Goal: Obtain resource: Obtain resource

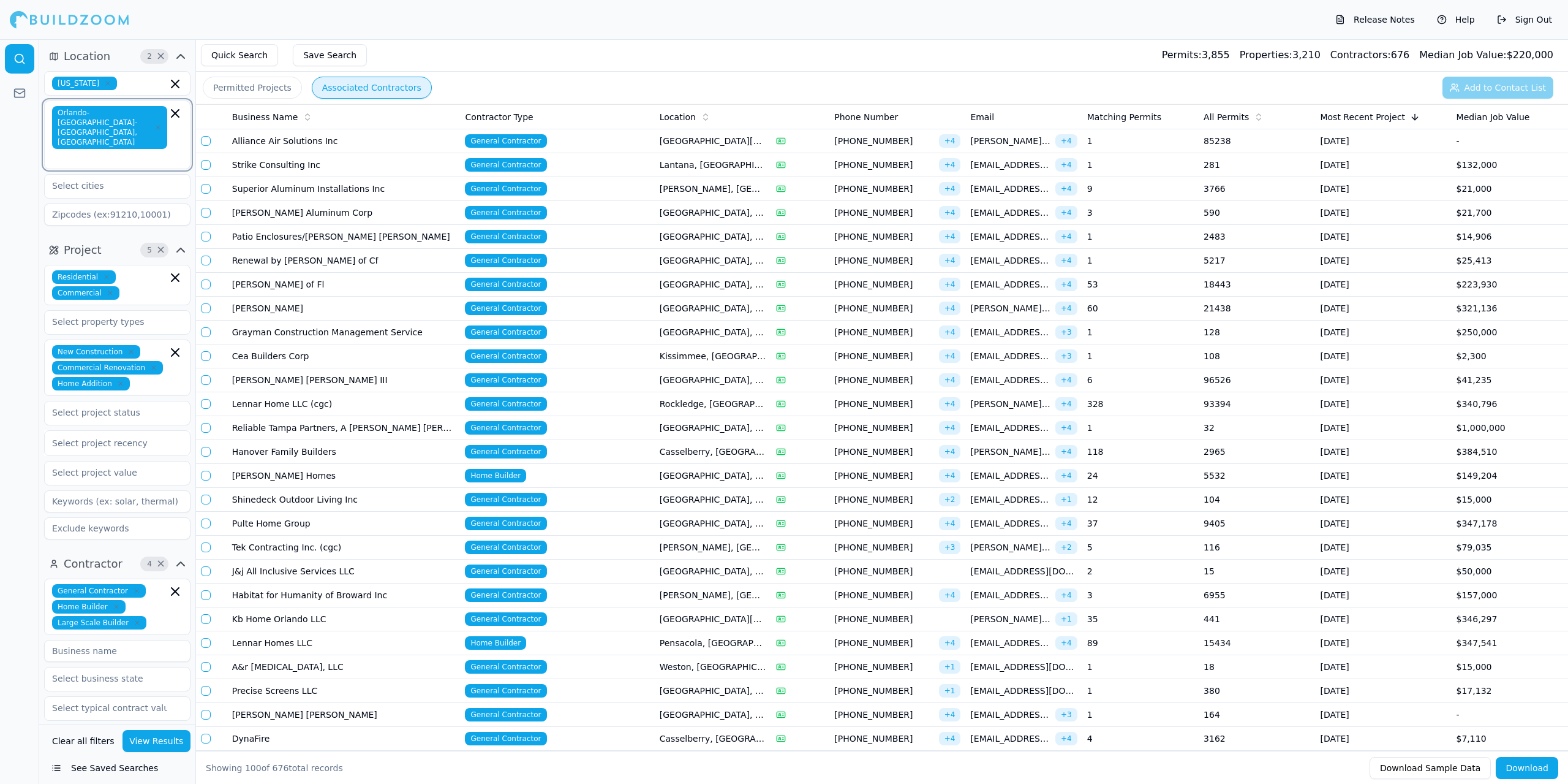
click at [175, 113] on icon "button" at bounding box center [175, 114] width 8 height 8
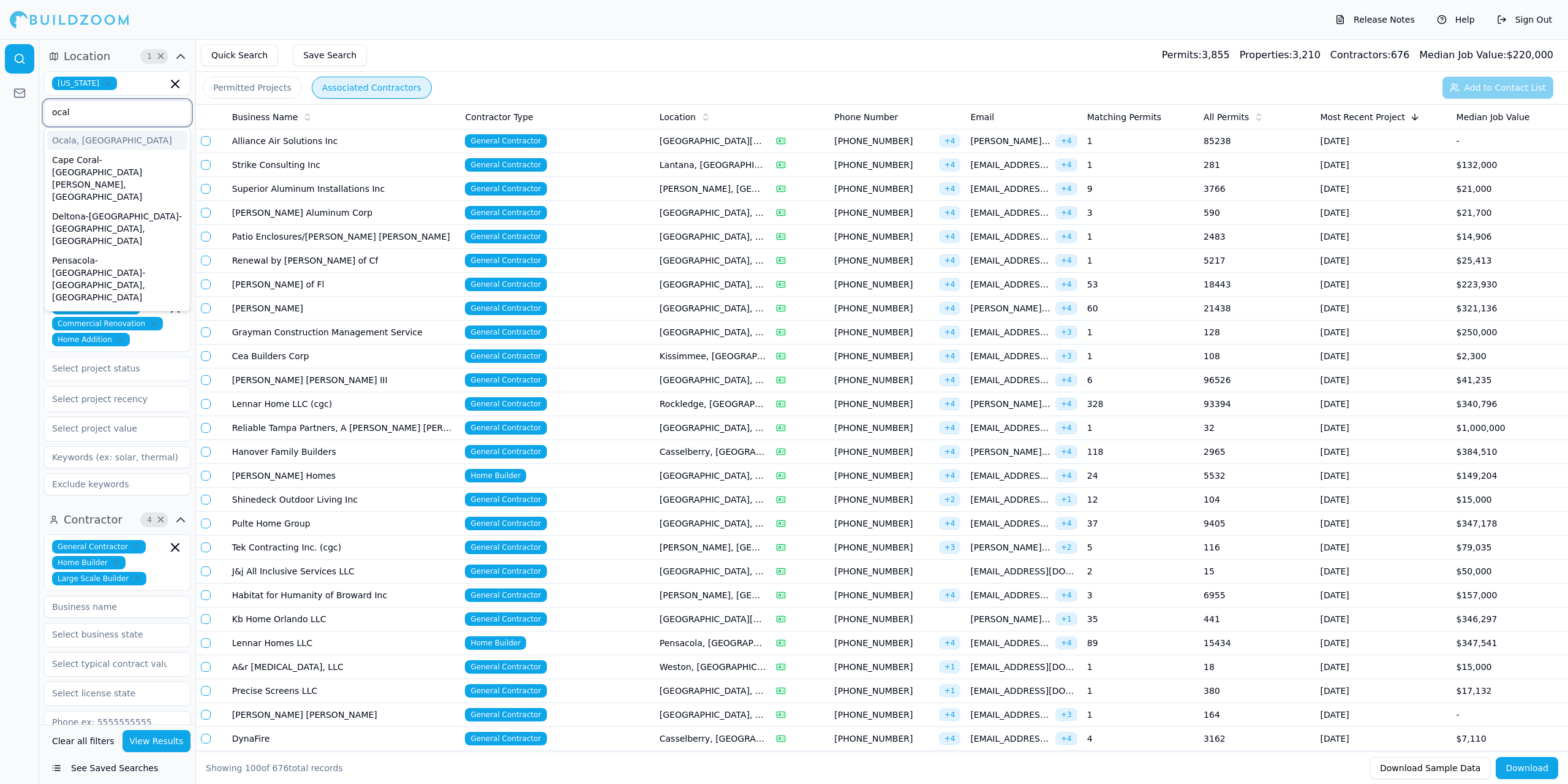
type input "ocala"
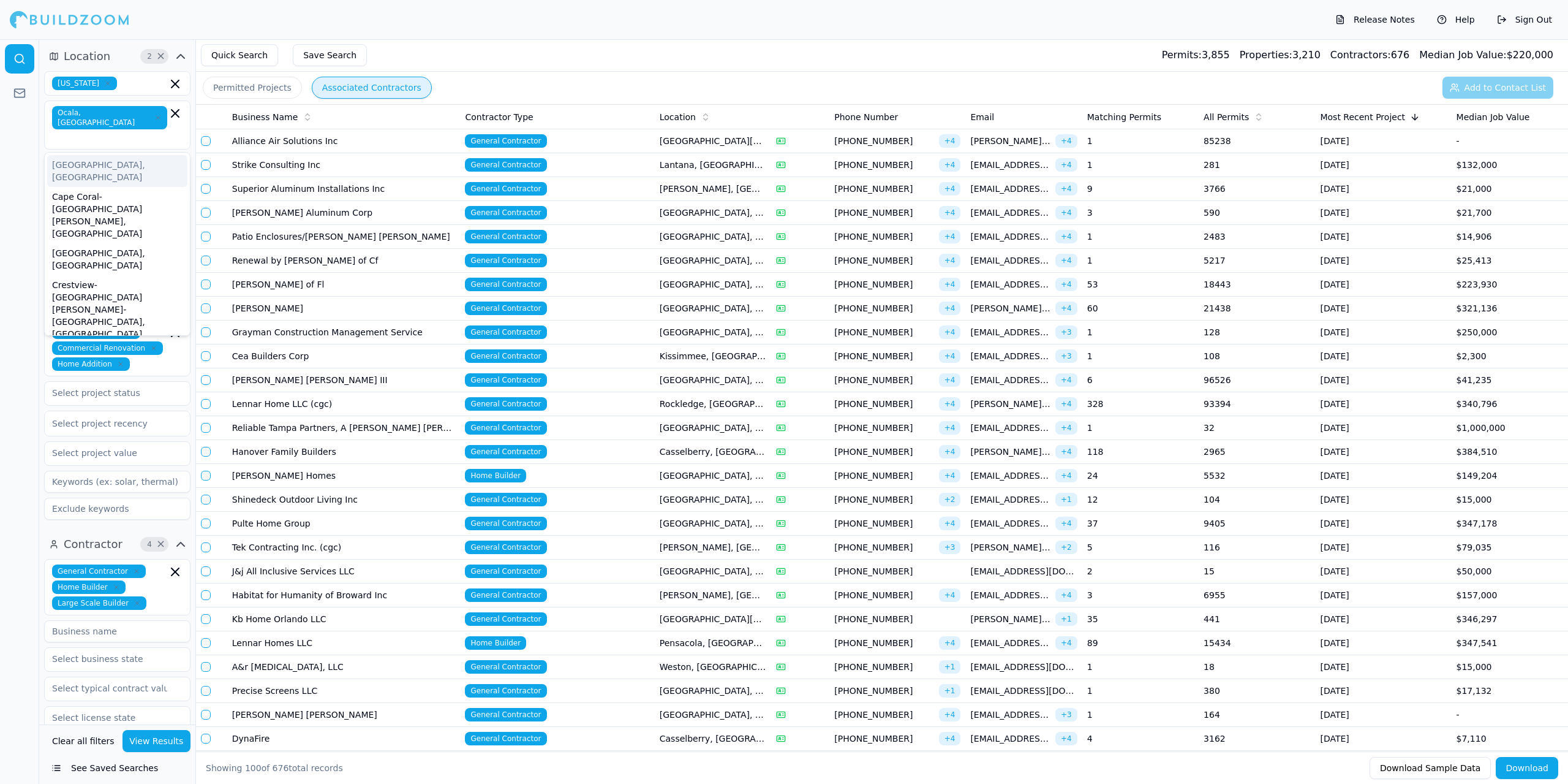
click at [509, 60] on div "Quick Search Save Search Permits: 3,855 Properties: 3,210 Contractors: 676 Medi…" at bounding box center [882, 55] width 1372 height 33
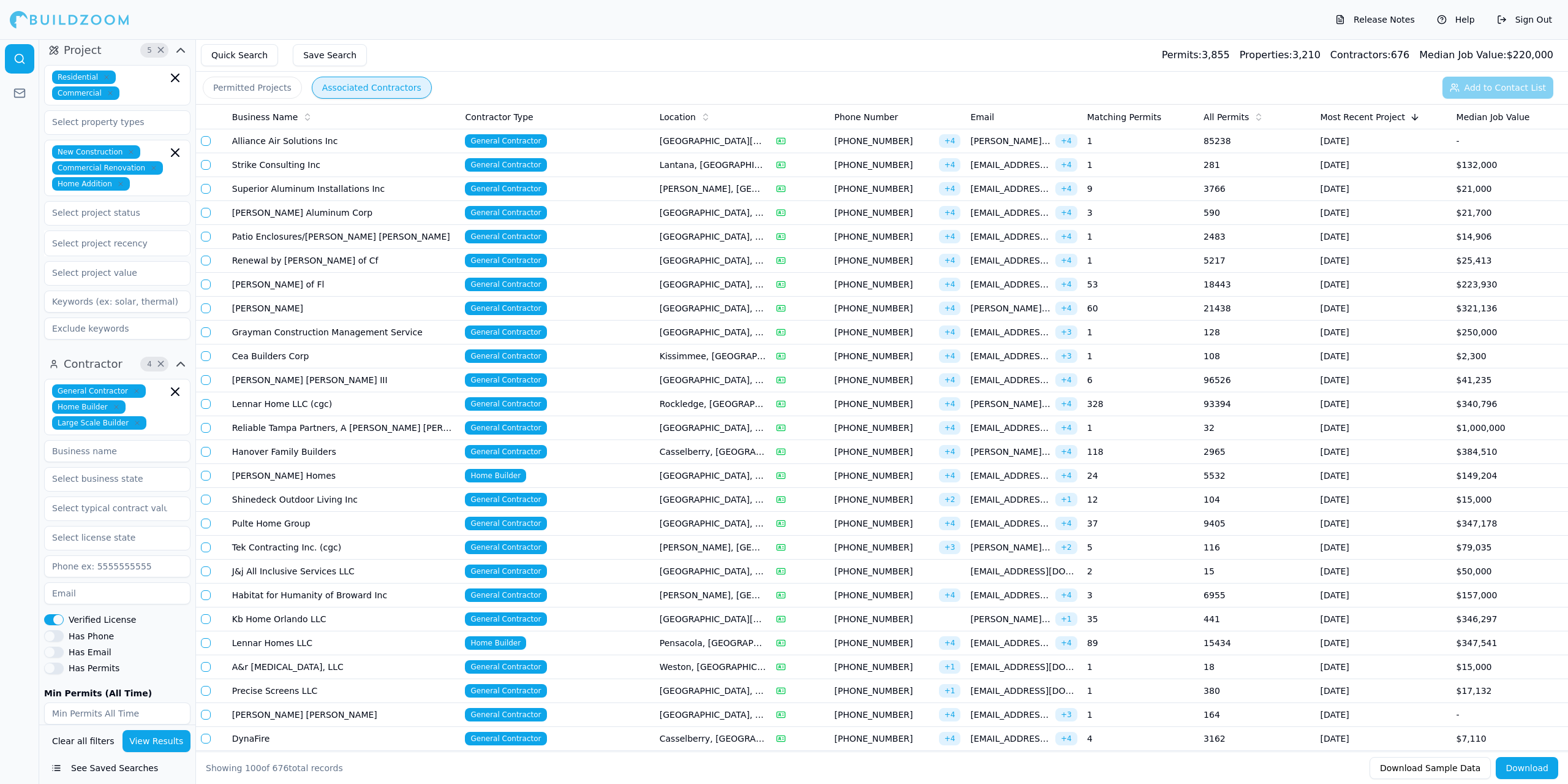
scroll to position [184, 0]
click at [164, 736] on button "View Results" at bounding box center [156, 741] width 68 height 22
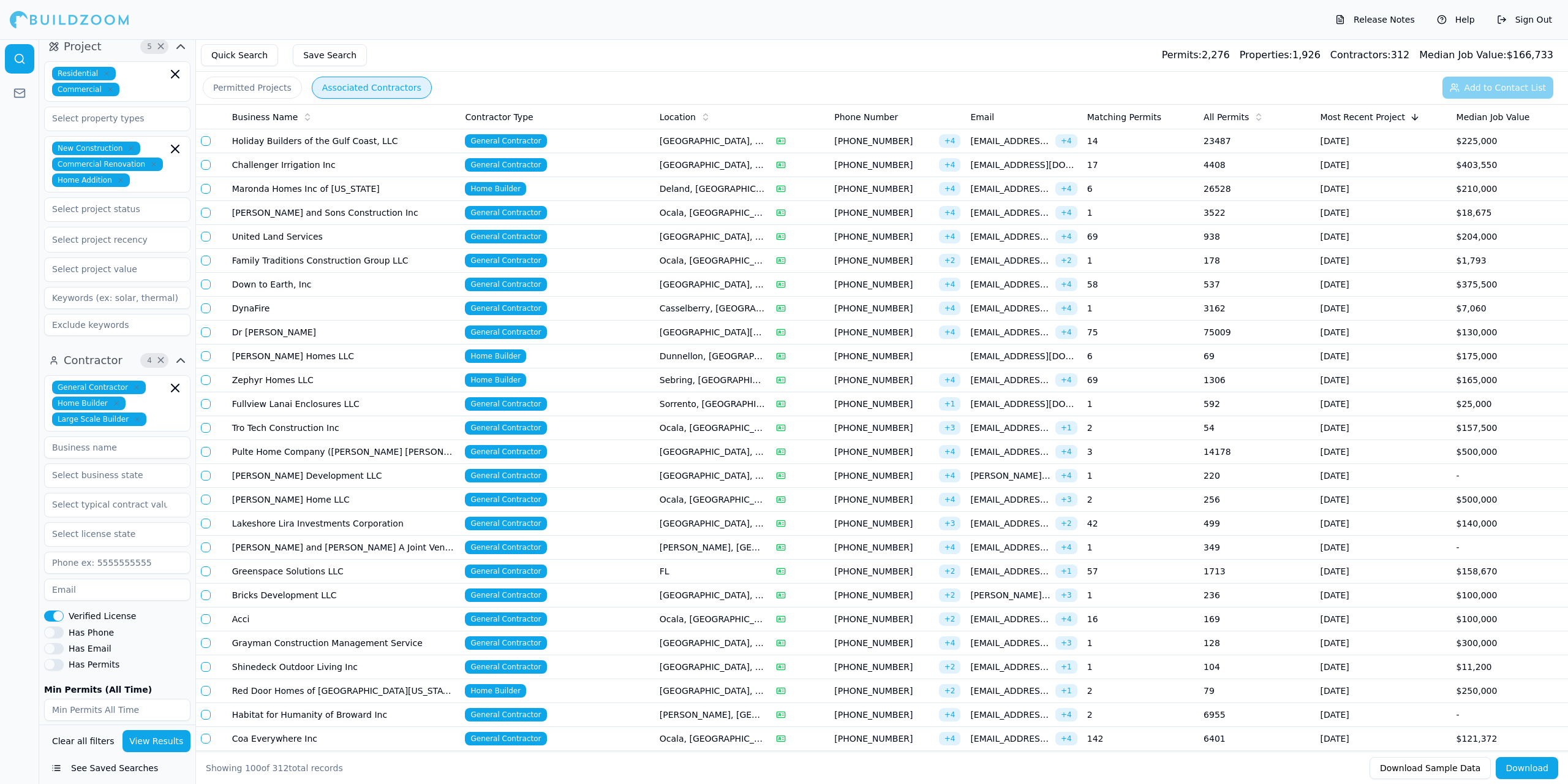
click at [1376, 56] on span "Contractors:" at bounding box center [1361, 55] width 61 height 12
click at [1374, 57] on span "Contractors:" at bounding box center [1361, 55] width 61 height 12
click at [362, 89] on button "Associated Contractors" at bounding box center [372, 87] width 120 height 22
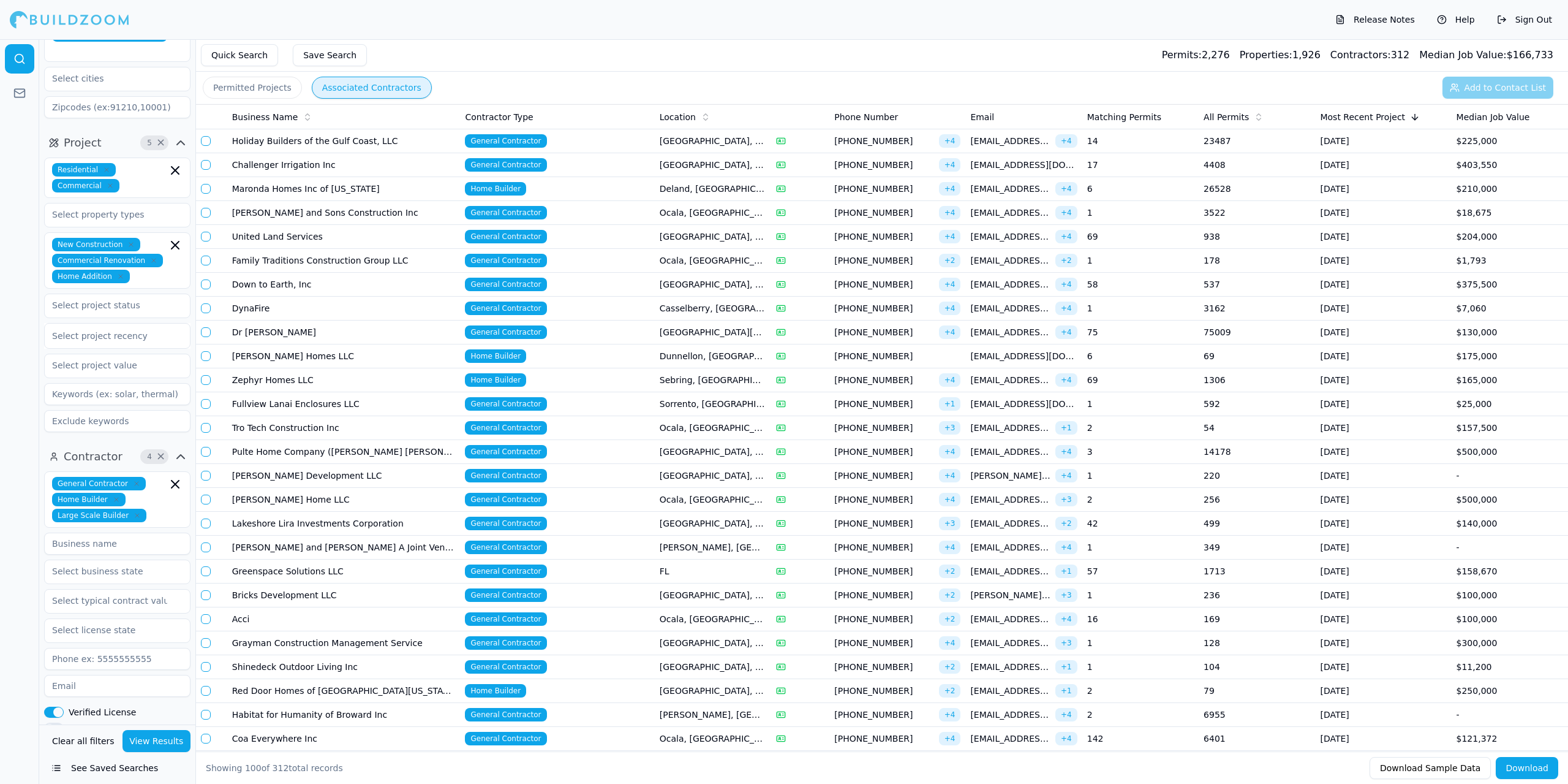
scroll to position [0, 0]
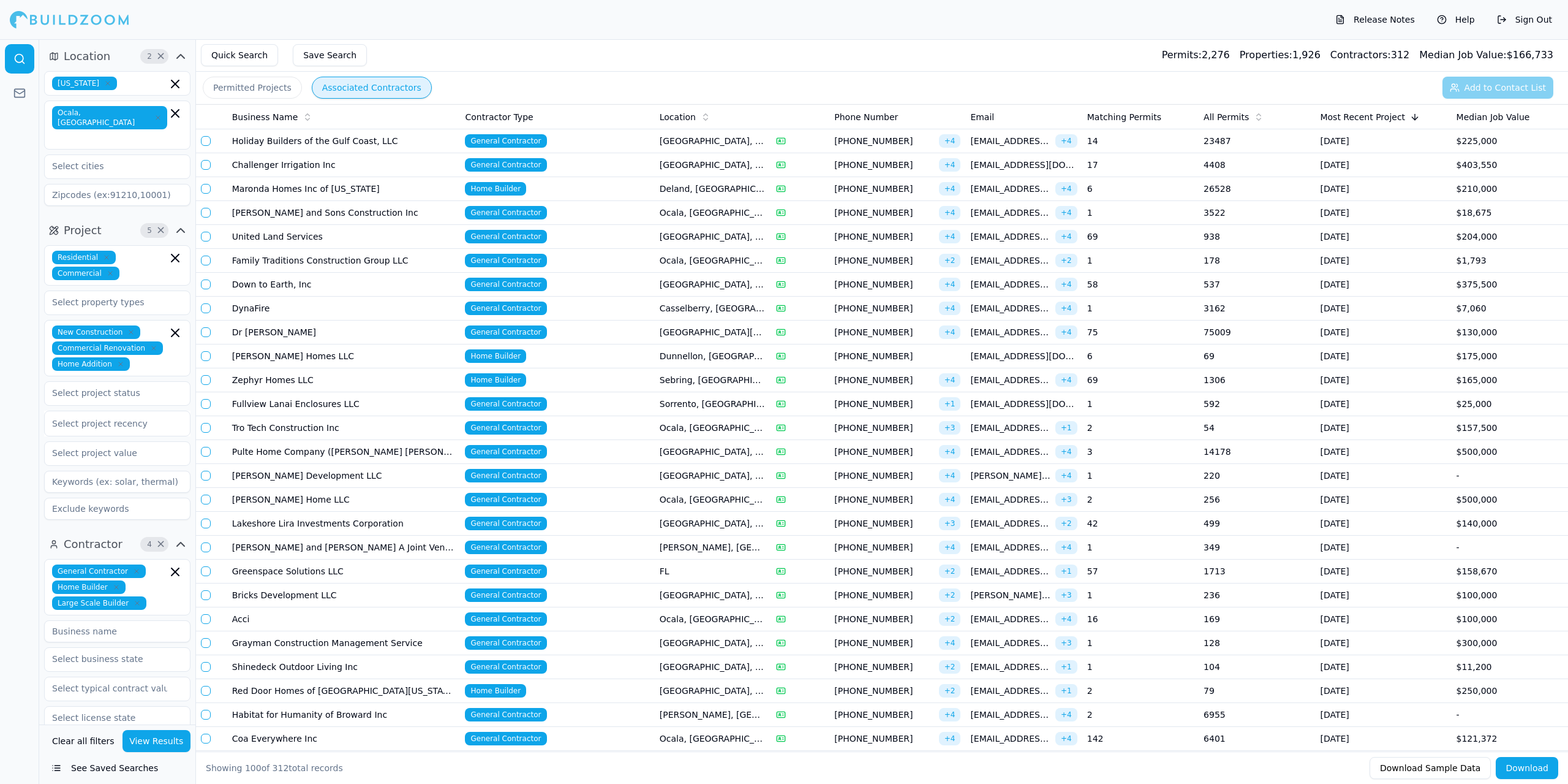
click at [1526, 766] on button "Download" at bounding box center [1527, 768] width 62 height 22
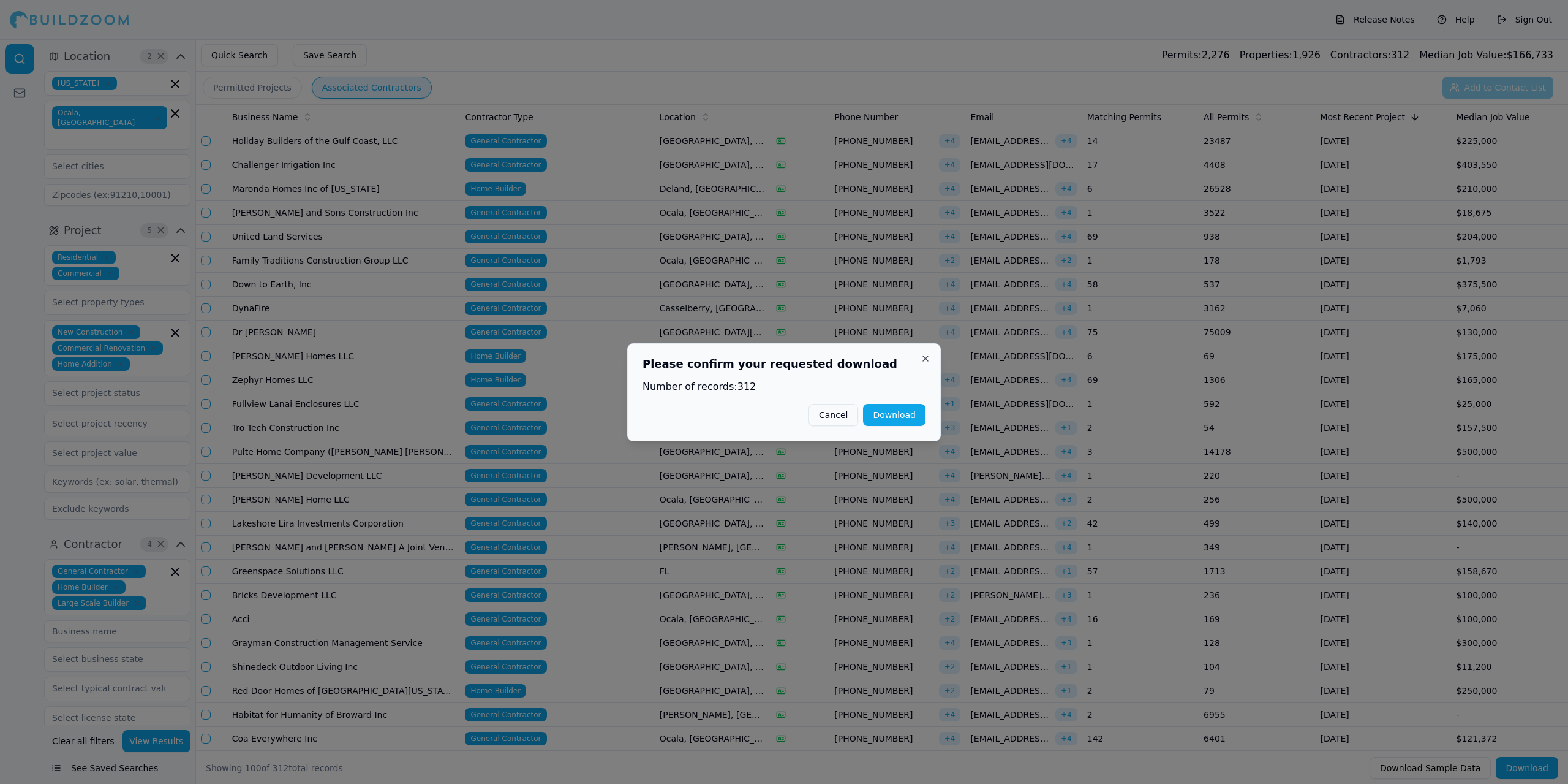
click at [894, 416] on button "Download" at bounding box center [894, 415] width 62 height 22
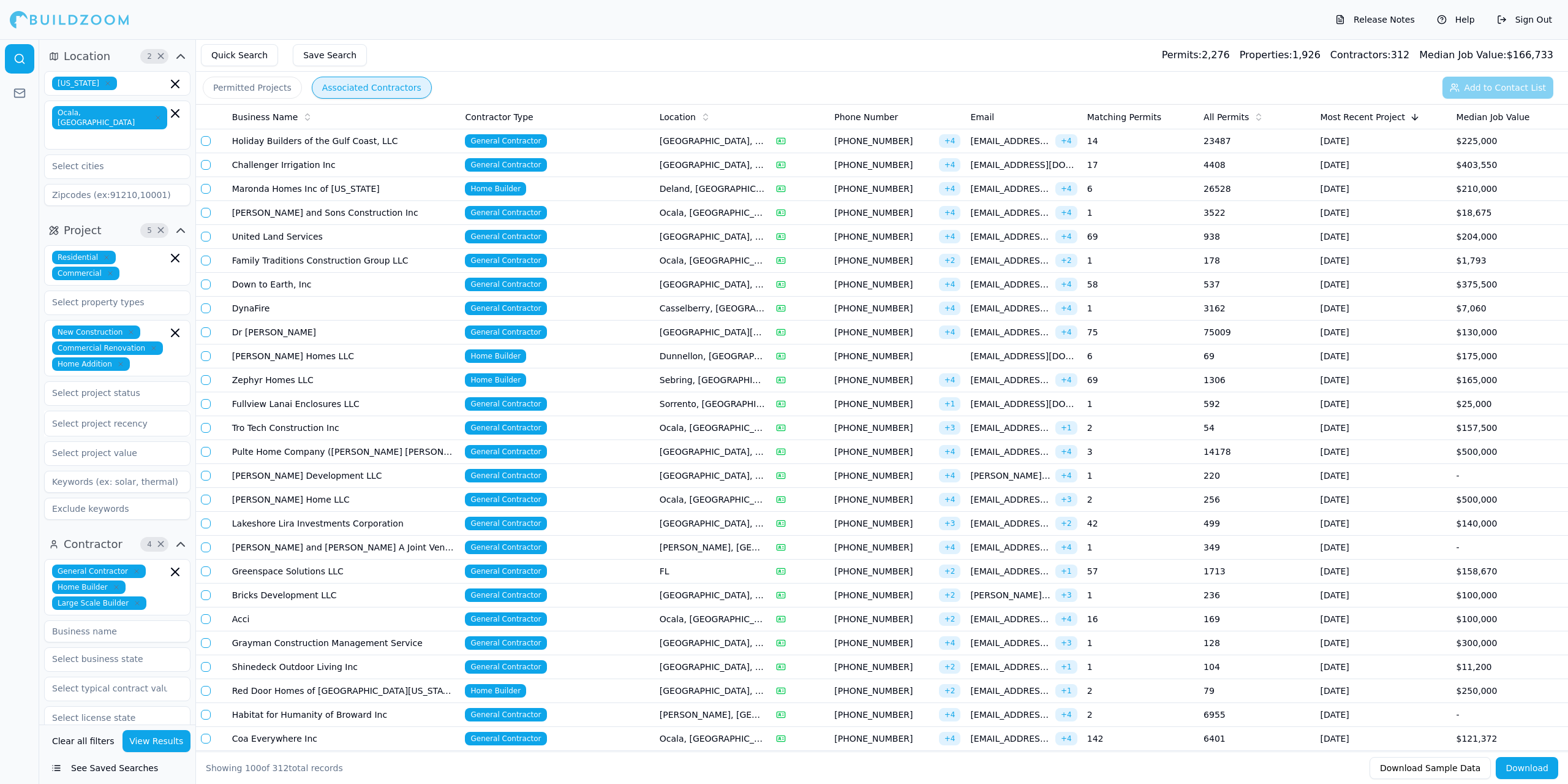
drag, startPoint x: 1061, startPoint y: 24, endPoint x: 1047, endPoint y: 24, distance: 14.0
click at [1061, 24] on div "Release Notes Help Sign Out" at bounding box center [784, 19] width 1568 height 39
click at [658, 19] on div "Release Notes Help Sign Out" at bounding box center [784, 19] width 1568 height 39
click at [776, 8] on div "Release Notes Help Sign Out" at bounding box center [784, 19] width 1568 height 39
click at [774, 19] on div "Release Notes Help Sign Out" at bounding box center [784, 19] width 1568 height 39
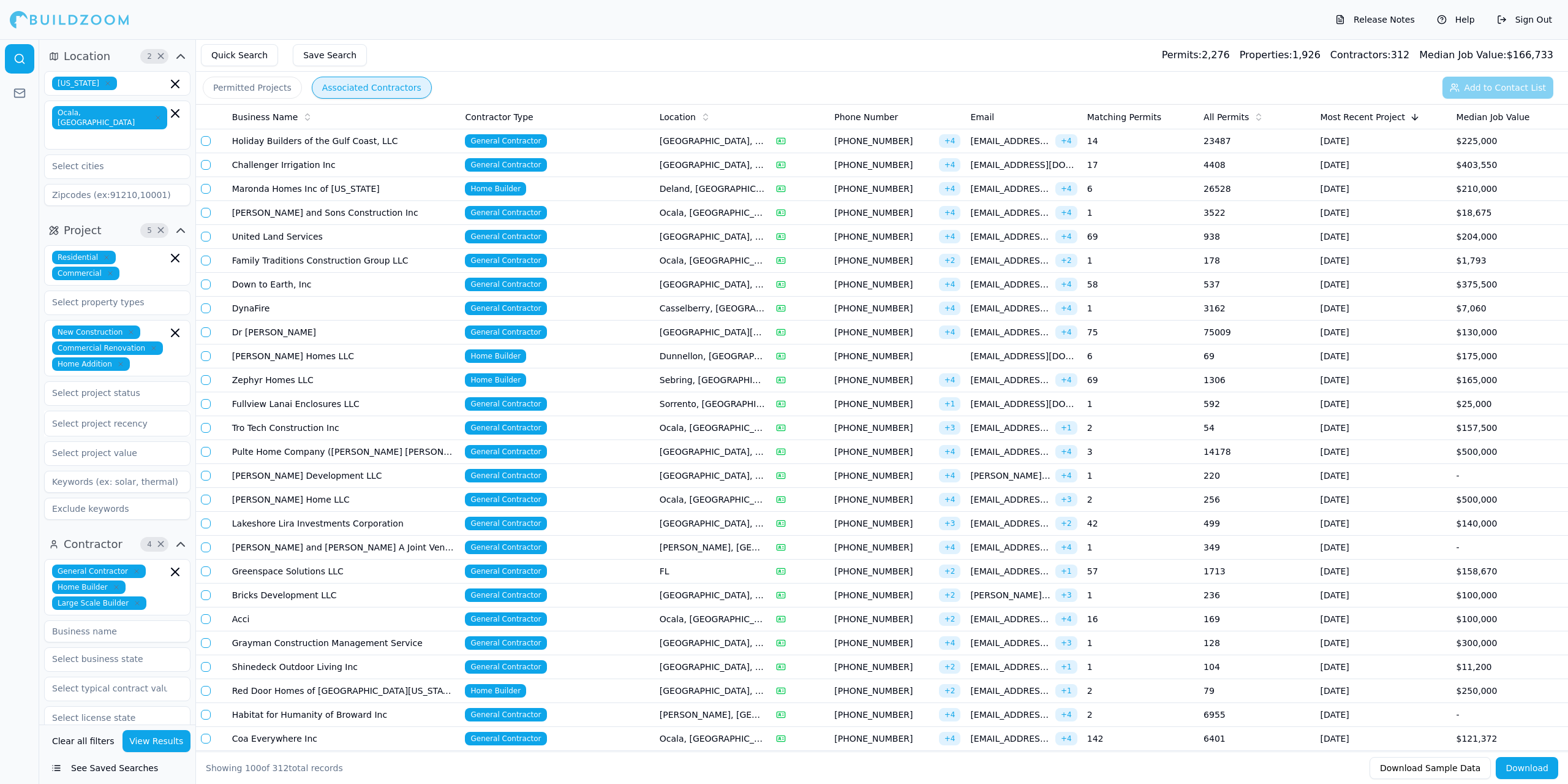
click at [703, 18] on div "Release Notes Help Sign Out" at bounding box center [784, 19] width 1568 height 39
click at [681, 17] on div "Release Notes Help Sign Out" at bounding box center [784, 19] width 1568 height 39
click at [1133, 18] on div "Release Notes Help Sign Out" at bounding box center [784, 19] width 1568 height 39
